Goal: Transaction & Acquisition: Purchase product/service

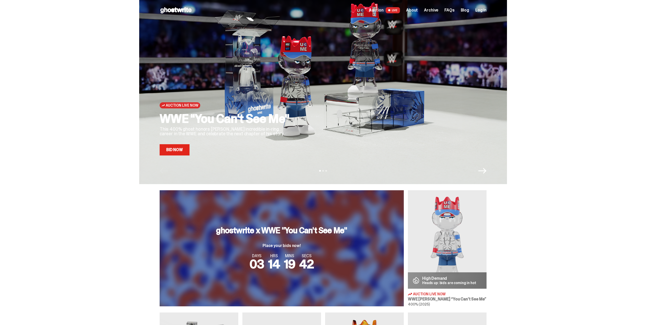
click at [181, 147] on link "Bid Now" at bounding box center [175, 149] width 30 height 11
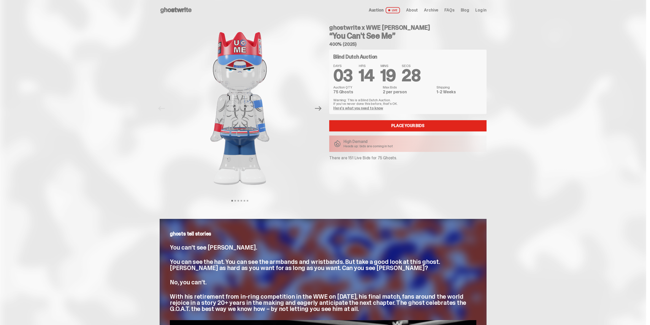
click at [371, 109] on link "Here's what you need to know" at bounding box center [358, 108] width 50 height 5
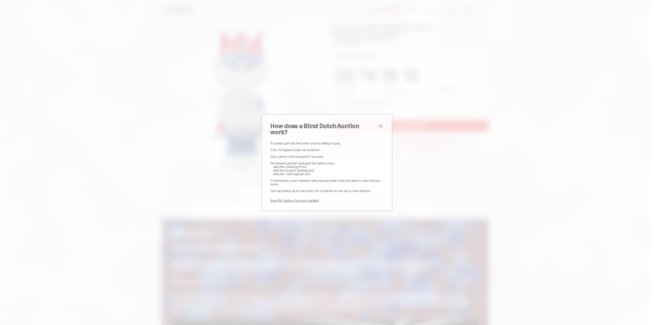
click at [379, 129] on span "close" at bounding box center [381, 126] width 6 height 6
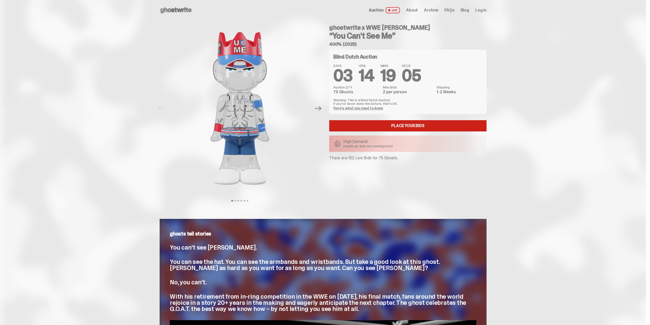
click at [398, 127] on link "Place your Bids" at bounding box center [407, 125] width 157 height 11
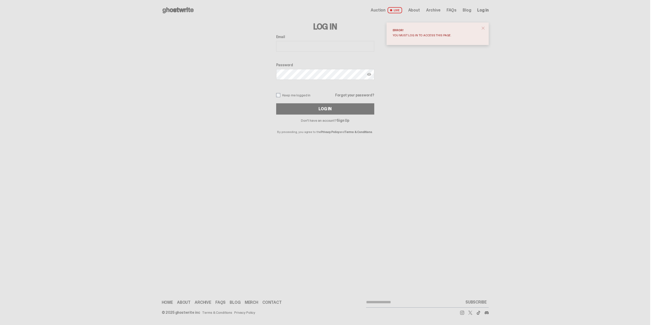
click at [292, 45] on input "Email" at bounding box center [325, 46] width 98 height 11
type input "**********"
click at [344, 119] on link "Sign Up" at bounding box center [343, 120] width 13 height 5
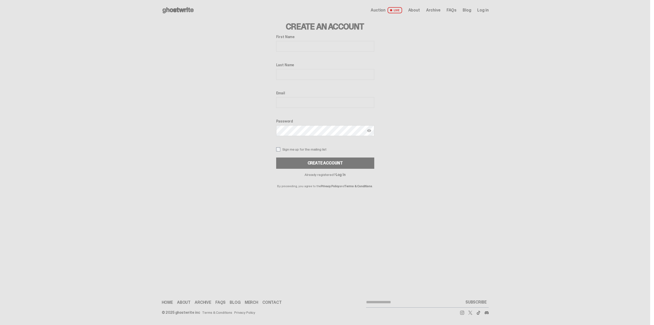
click at [279, 43] on input "First Name" at bounding box center [325, 46] width 98 height 11
type input "****"
type input "*****"
type input "**********"
click at [326, 161] on div "Create Account" at bounding box center [325, 163] width 35 height 4
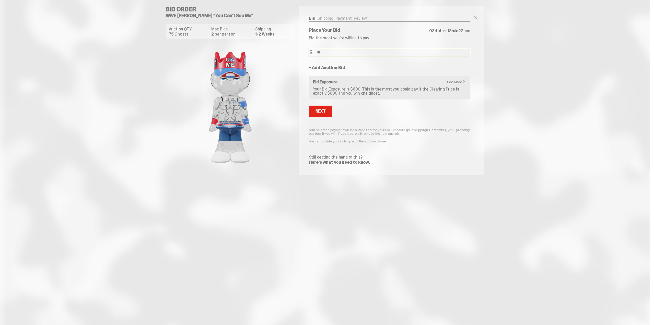
type input "*"
type input "***"
click at [324, 109] on div "Next" at bounding box center [320, 111] width 10 height 4
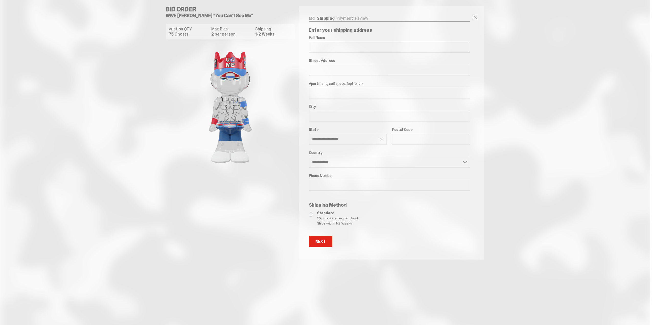
click at [345, 47] on input "Full Name" at bounding box center [389, 47] width 161 height 11
type input "**********"
type input "******"
type input "********"
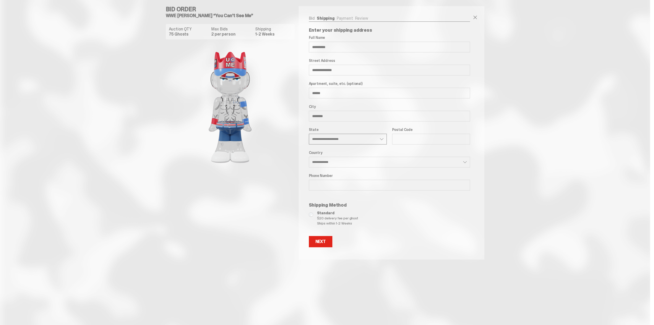
select select "**"
type input "*****"
type input "**********"
select select "**"
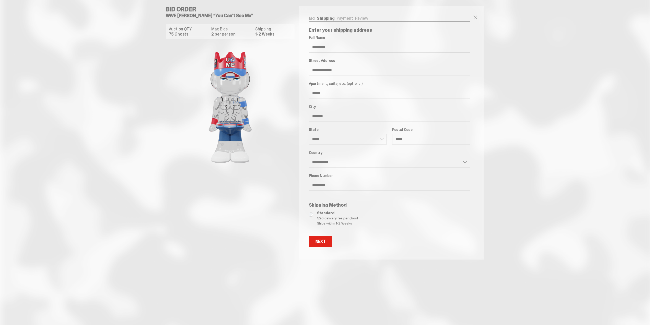
type input "**********"
click at [318, 243] on div "Next" at bounding box center [320, 241] width 10 height 4
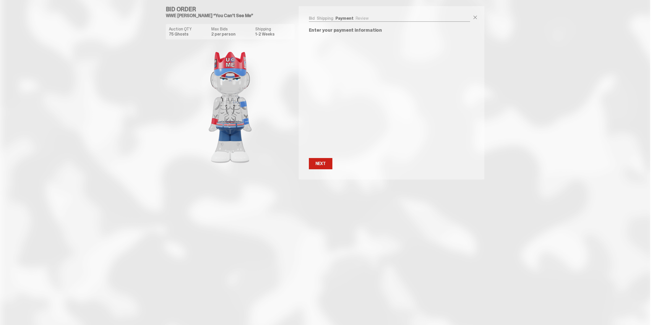
click at [320, 163] on div "Next" at bounding box center [320, 163] width 10 height 4
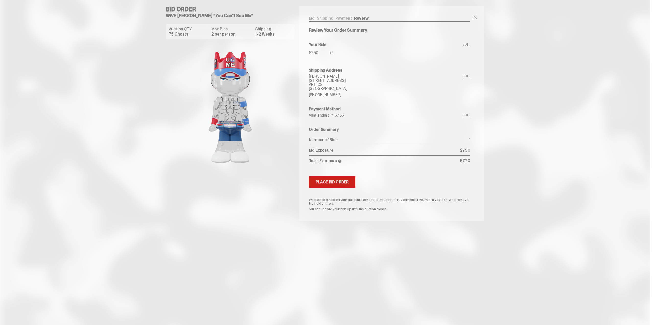
click at [341, 180] on div "Place Bid Order" at bounding box center [331, 182] width 33 height 4
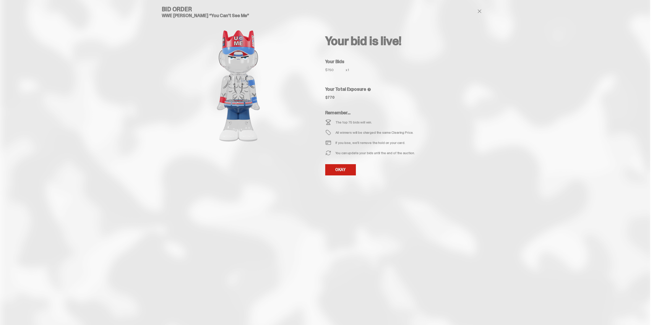
click at [346, 173] on link "OKAY" at bounding box center [340, 169] width 31 height 11
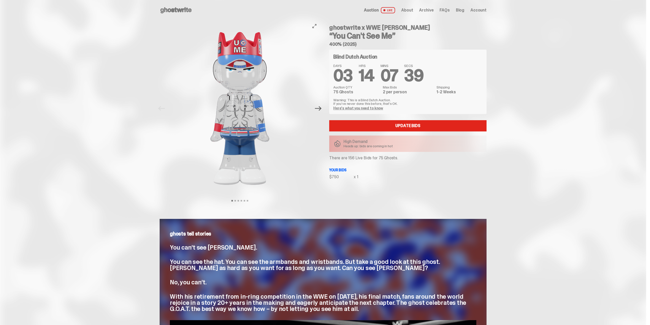
click at [320, 106] on icon "Next" at bounding box center [318, 108] width 7 height 7
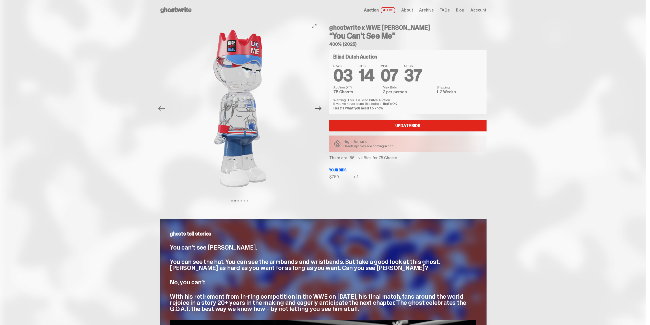
click at [320, 106] on icon "Next" at bounding box center [318, 108] width 7 height 7
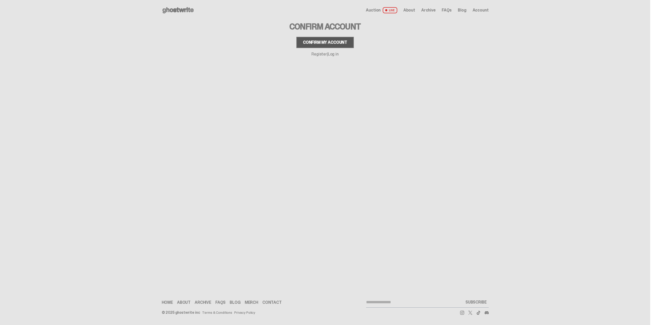
click at [330, 40] on div "Confirm my account" at bounding box center [325, 42] width 44 height 4
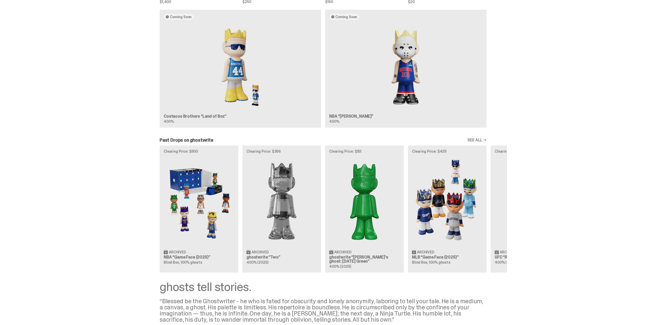
scroll to position [434, 0]
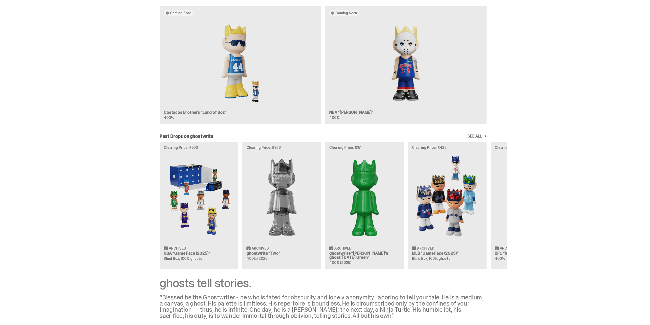
click at [474, 135] on link "SEE ALL →" at bounding box center [477, 136] width 19 height 4
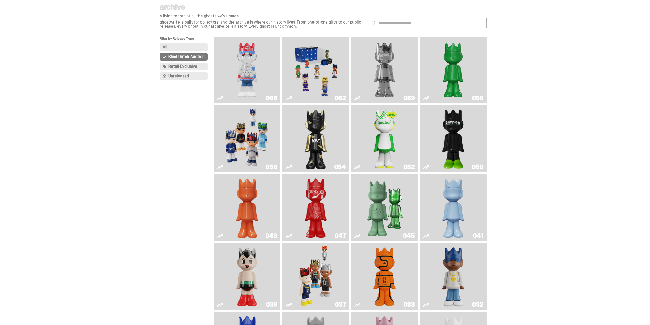
scroll to position [9, 0]
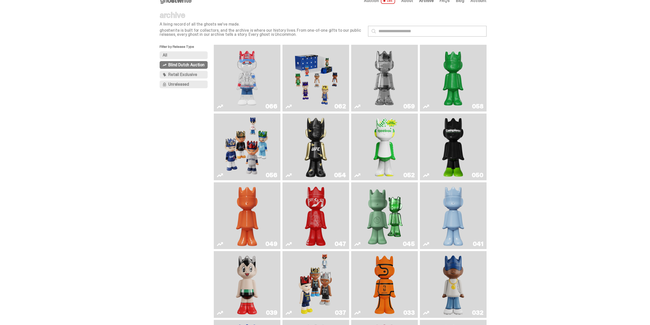
click at [321, 140] on img "Ruby" at bounding box center [315, 146] width 27 height 63
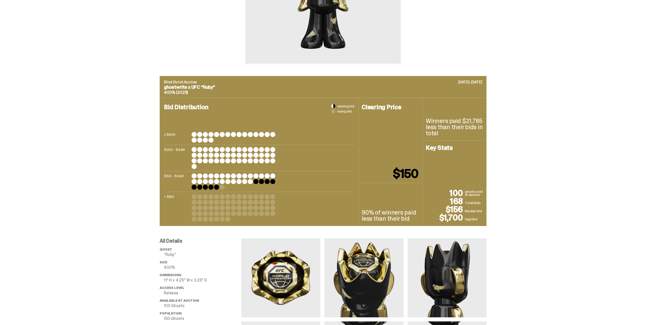
scroll to position [128, 0]
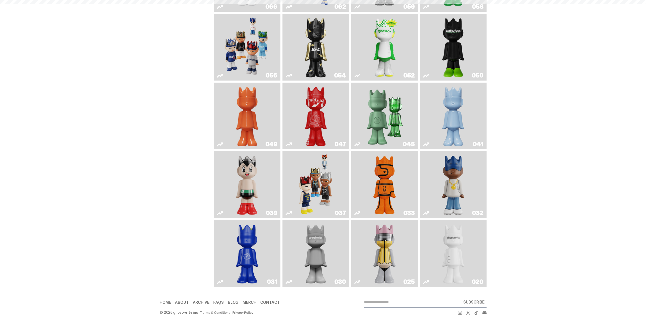
scroll to position [9, 0]
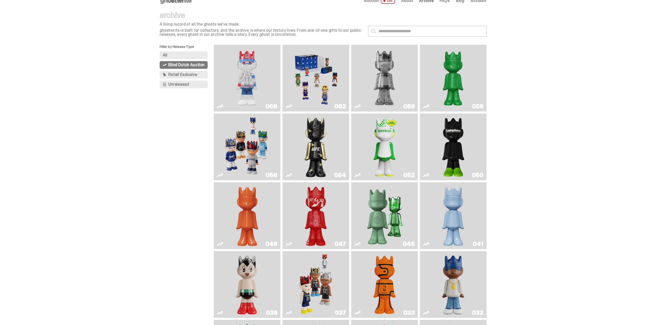
click at [392, 207] on img "Present" at bounding box center [384, 215] width 43 height 63
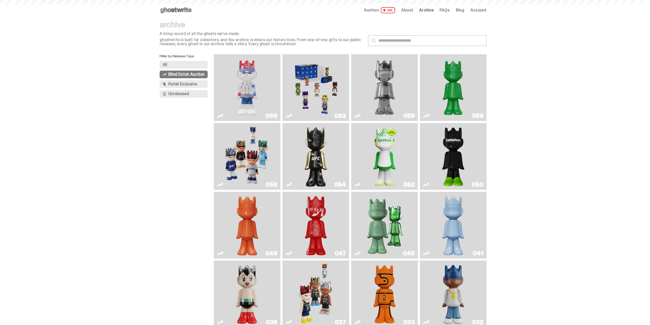
scroll to position [9, 0]
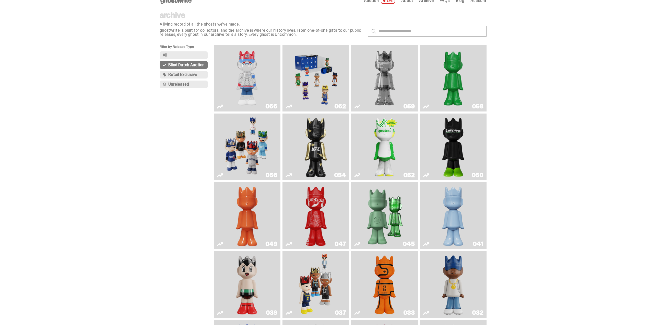
click at [256, 67] on img "You Can't See Me" at bounding box center [247, 78] width 50 height 63
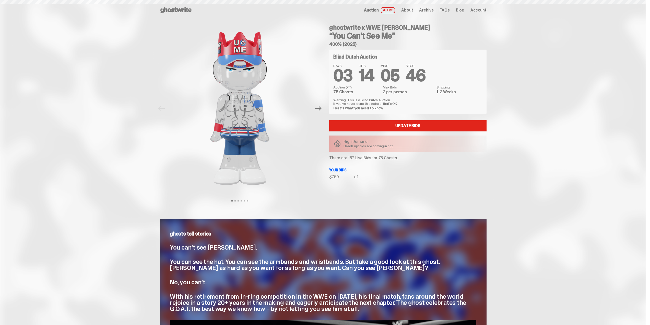
scroll to position [9, 0]
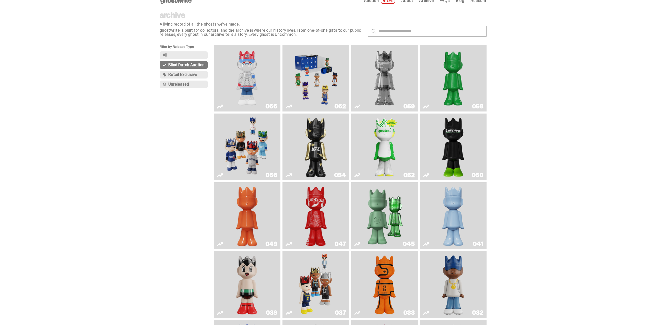
click at [389, 67] on img "Two" at bounding box center [384, 78] width 50 height 63
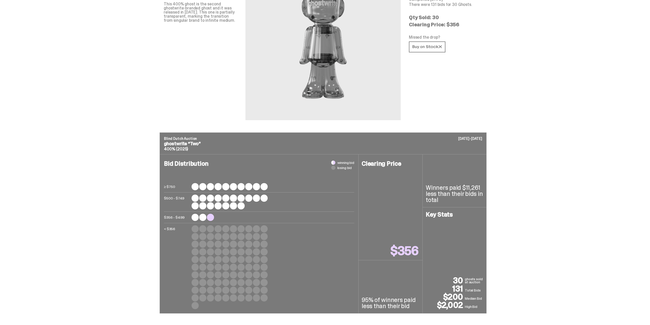
scroll to position [102, 0]
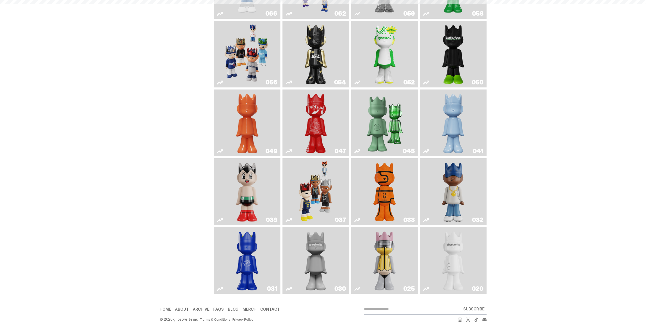
scroll to position [9, 0]
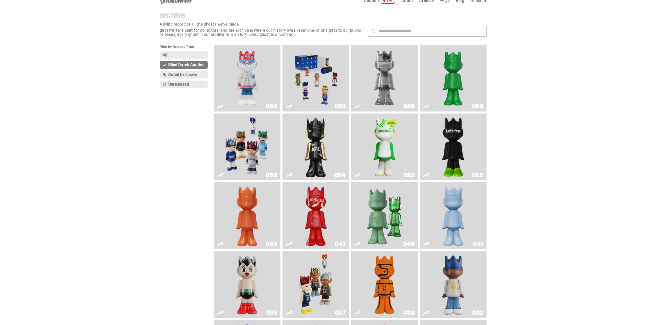
click at [449, 133] on img "Campless" at bounding box center [453, 146] width 27 height 63
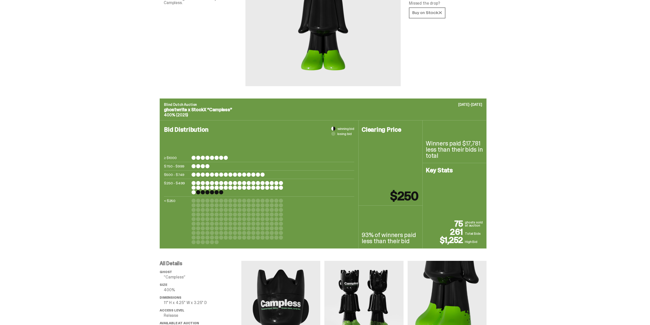
scroll to position [179, 0]
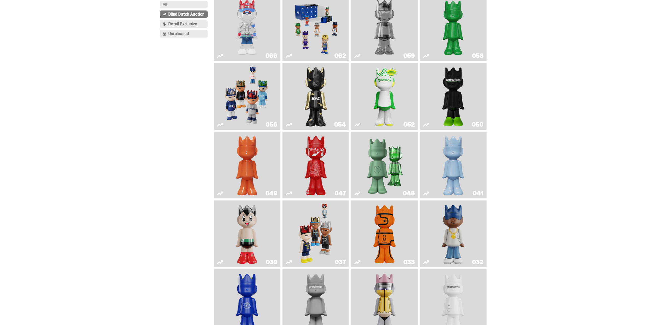
scroll to position [61, 0]
click at [325, 223] on img "Game Face (2024)" at bounding box center [315, 233] width 35 height 63
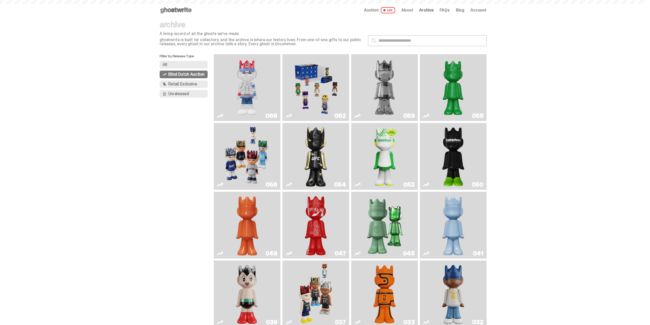
scroll to position [61, 0]
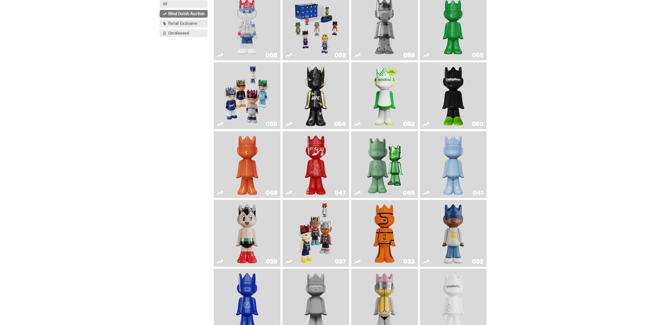
click at [175, 25] on span "Retail Exclusive" at bounding box center [182, 23] width 29 height 4
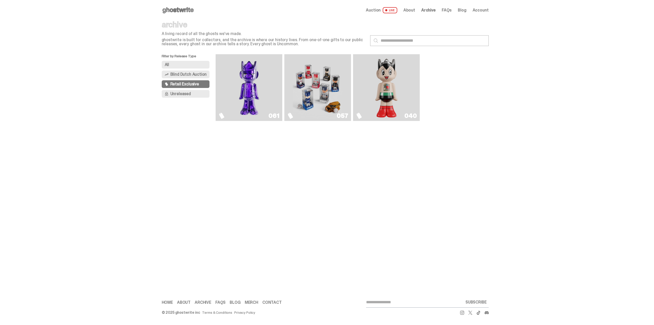
click at [252, 80] on img "Fantasy" at bounding box center [249, 87] width 50 height 63
click at [197, 95] on button "Unreleased" at bounding box center [186, 94] width 48 height 8
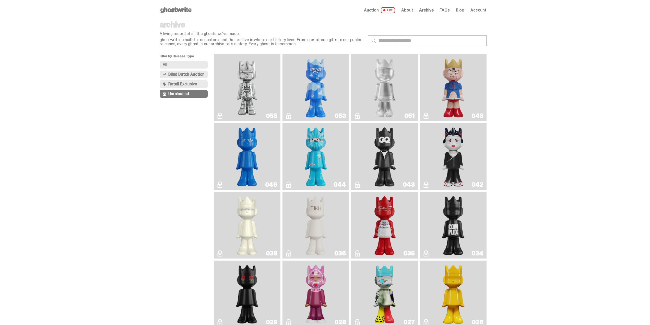
click at [255, 73] on img "I Was There SummerSlam" at bounding box center [247, 87] width 50 height 63
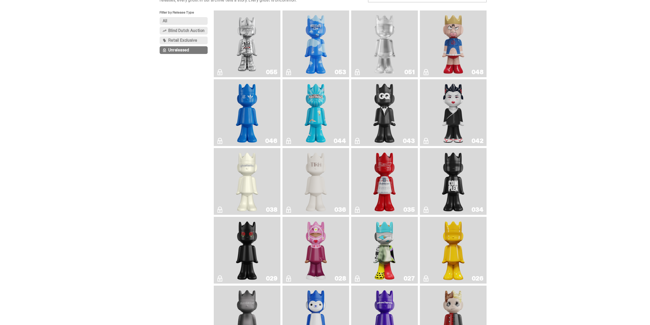
scroll to position [24, 0]
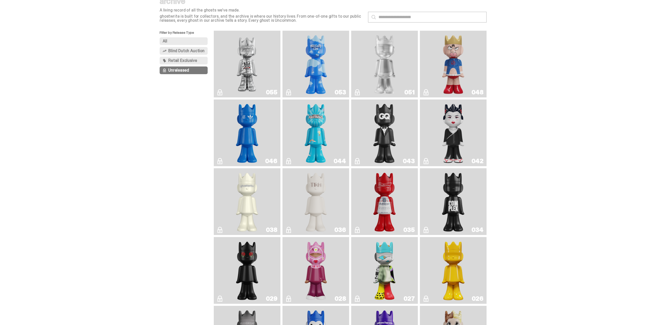
click at [320, 114] on img "Feastables" at bounding box center [315, 132] width 27 height 63
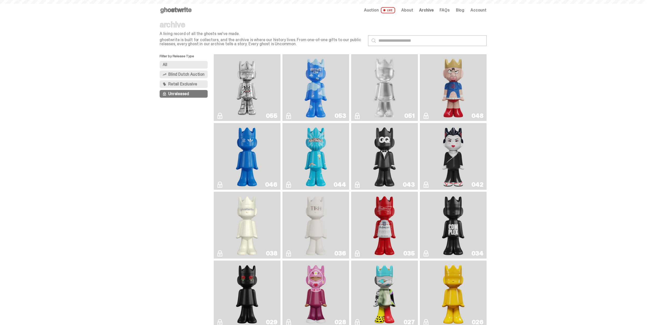
scroll to position [24, 0]
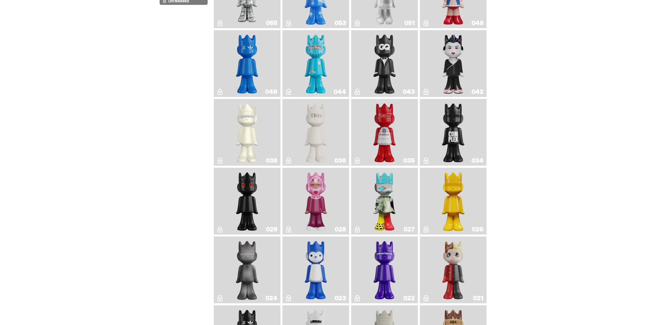
scroll to position [100, 0]
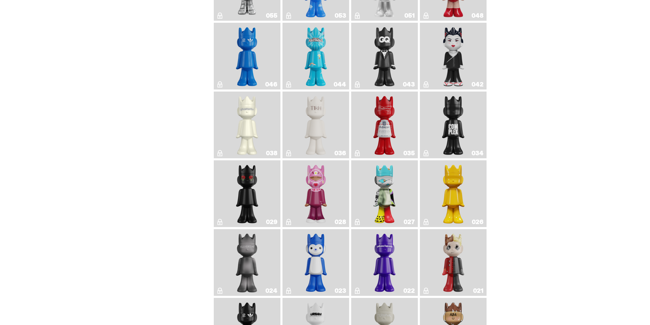
click at [380, 250] on img "Yahoo!" at bounding box center [384, 262] width 27 height 63
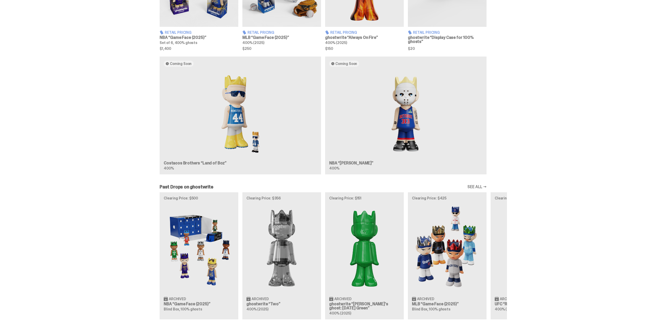
scroll to position [383, 0]
click at [417, 121] on div "Coming Soon Costacos Brothers “Land of Boz” 400% Coming Soon NBA “[PERSON_NAME]…" at bounding box center [323, 118] width 368 height 122
click at [338, 63] on div "Coming Soon Costacos Brothers “Land of Boz” 400% Coming Soon NBA “[PERSON_NAME]…" at bounding box center [323, 118] width 368 height 122
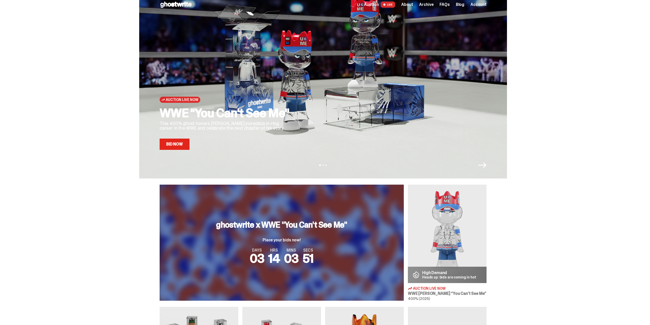
scroll to position [0, 0]
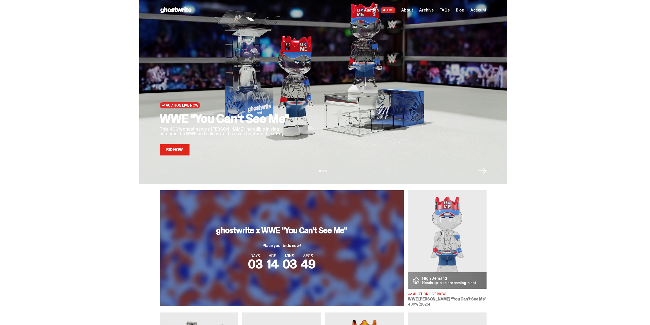
click at [202, 109] on div "Auction Live Now WWE "You Can't See Me" This 400% ghost honors John Cena's incr…" at bounding box center [226, 85] width 133 height 139
click at [261, 124] on h2 "WWE "You Can't See Me"" at bounding box center [226, 118] width 133 height 12
click at [485, 171] on icon "Next" at bounding box center [482, 171] width 8 height 6
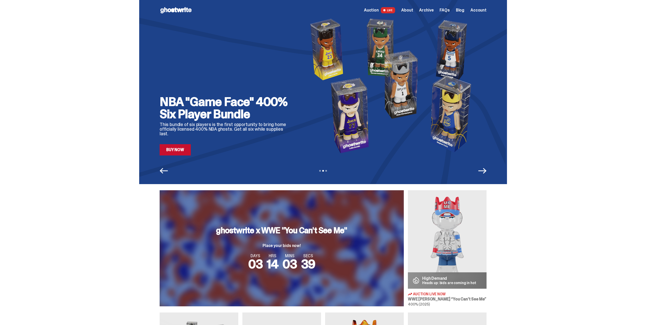
click at [462, 221] on img at bounding box center [447, 239] width 79 height 98
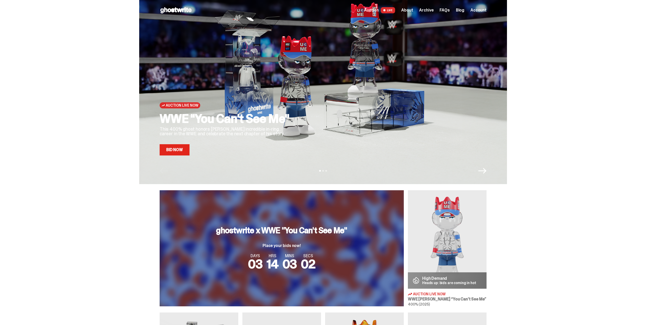
click at [376, 9] on span "Auction" at bounding box center [371, 10] width 15 height 4
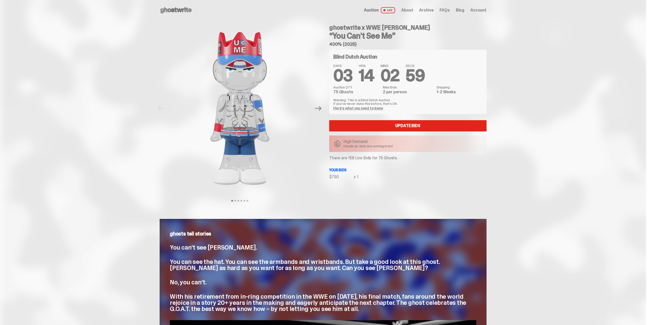
click at [394, 9] on span "LIVE" at bounding box center [388, 10] width 15 height 6
